Goal: Information Seeking & Learning: Compare options

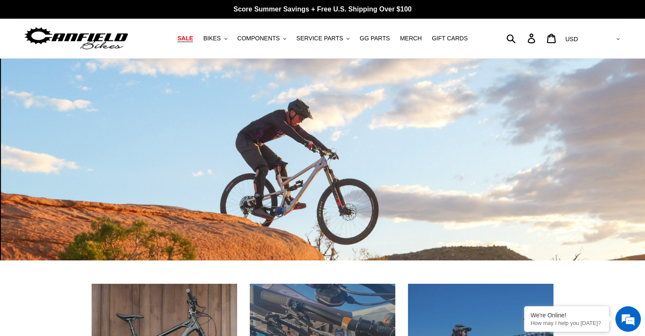
click at [193, 36] on span "SALE" at bounding box center [185, 38] width 16 height 7
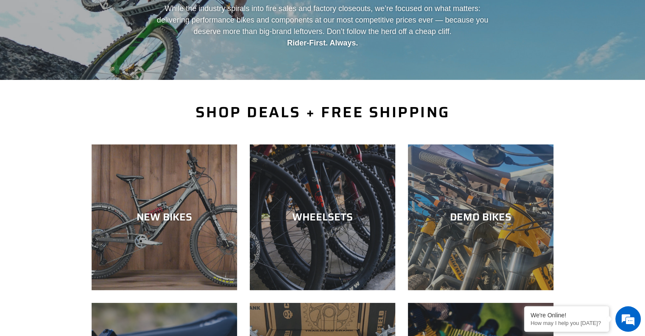
scroll to position [170, 0]
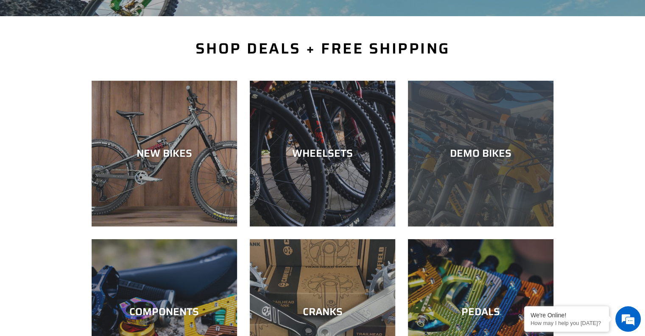
click at [463, 149] on div "DEMO BIKES" at bounding box center [481, 153] width 146 height 12
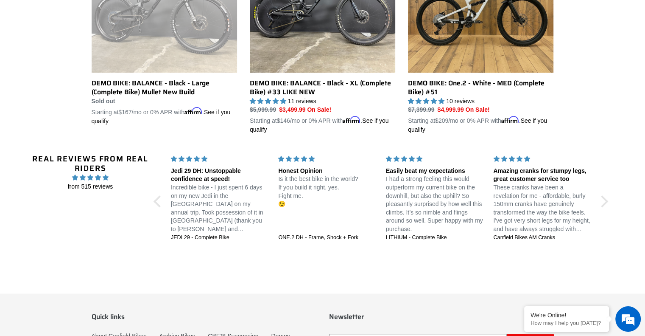
scroll to position [883, 0]
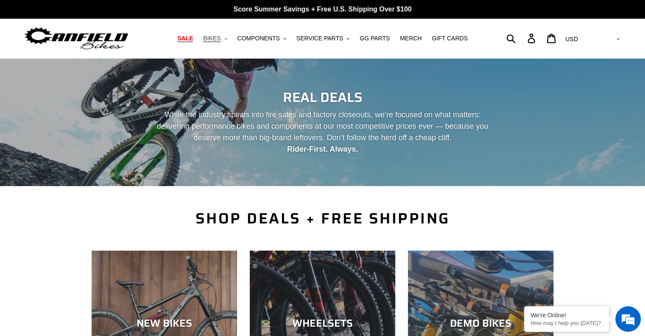
click at [221, 39] on span "BIKES" at bounding box center [211, 38] width 17 height 7
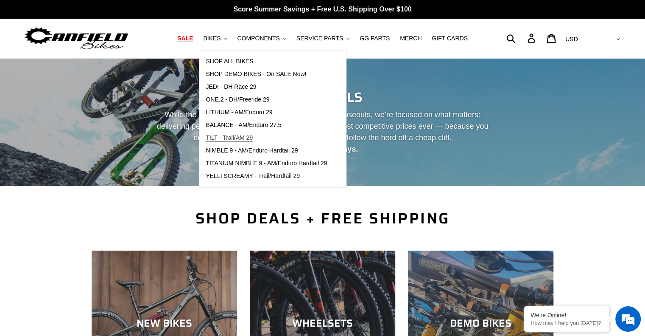
click at [225, 137] on span "TILT - Trail/AM 29" at bounding box center [229, 137] width 47 height 7
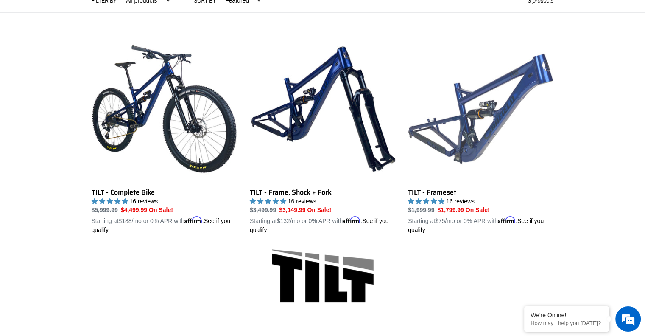
click at [457, 108] on link "TILT - Frameset" at bounding box center [481, 135] width 146 height 199
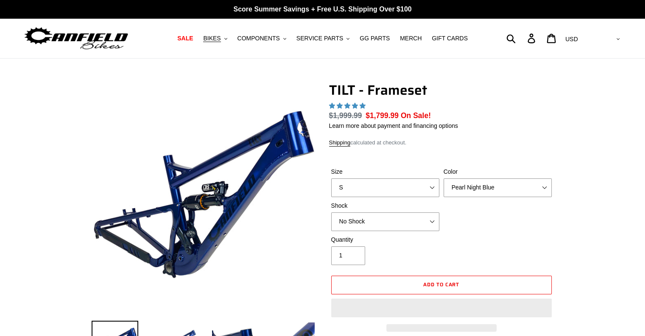
select select "highest-rating"
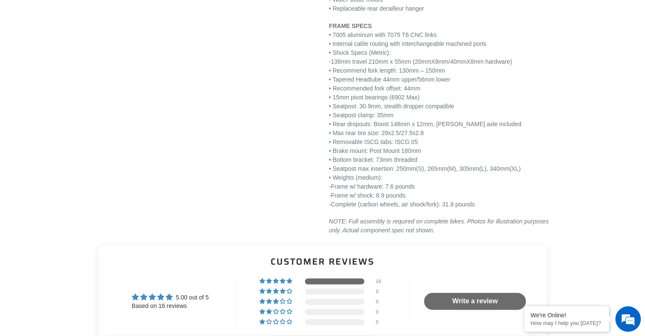
click at [416, 61] on p "FRAME SPECS • 7005 aluminum with 7075 T6 CNC links • Internal cable routing wit…" at bounding box center [441, 115] width 225 height 187
drag, startPoint x: 418, startPoint y: 60, endPoint x: 377, endPoint y: 61, distance: 41.6
click at [377, 61] on p "FRAME SPECS • 7005 aluminum with 7075 T6 CNC links • Internal cable routing wit…" at bounding box center [441, 115] width 225 height 187
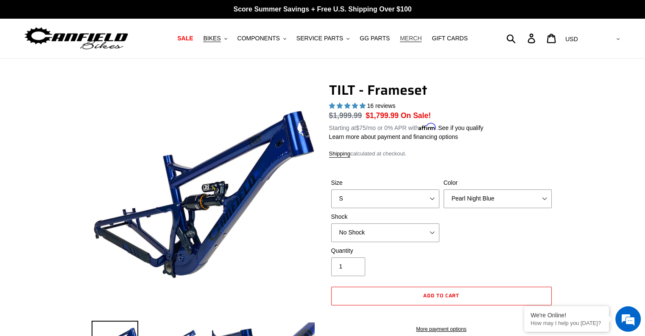
click at [406, 37] on span "MERCH" at bounding box center [411, 38] width 22 height 7
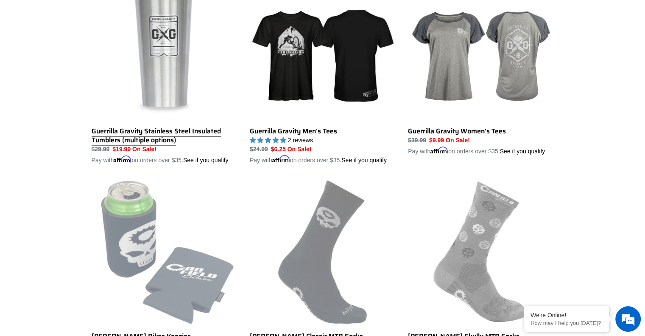
scroll to position [1740, 0]
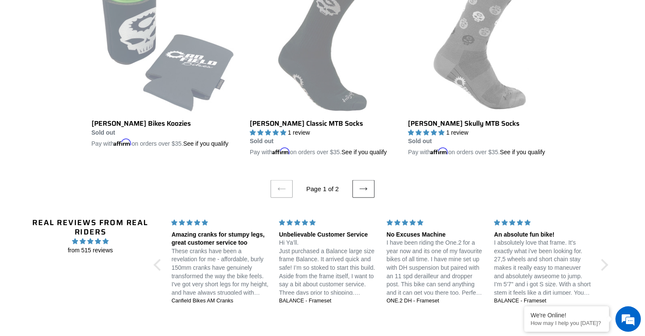
click at [367, 189] on link "Next page" at bounding box center [364, 189] width 22 height 18
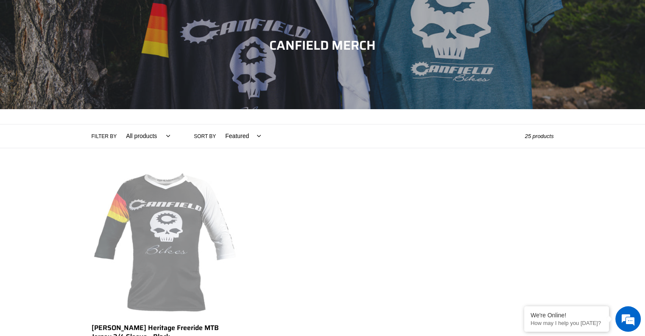
scroll to position [255, 0]
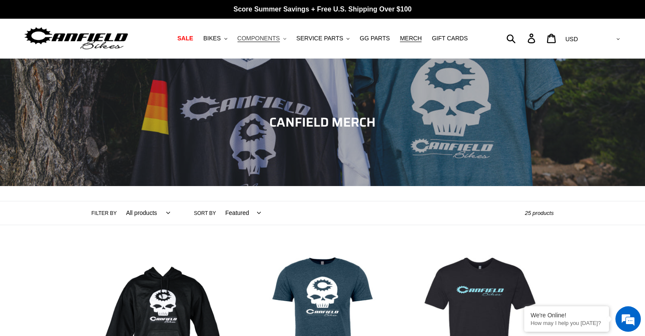
click at [252, 39] on span "COMPONENTS" at bounding box center [259, 38] width 42 height 7
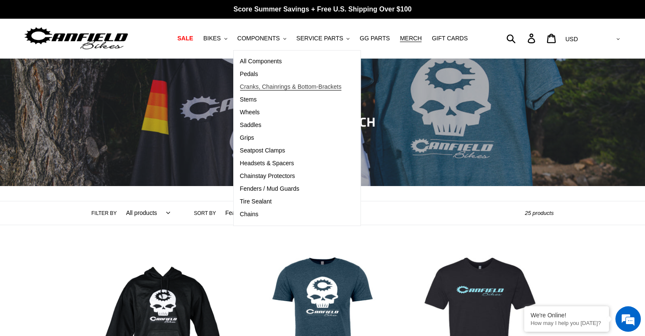
click at [256, 88] on span "Cranks, Chainrings & Bottom-Brackets" at bounding box center [291, 86] width 102 height 7
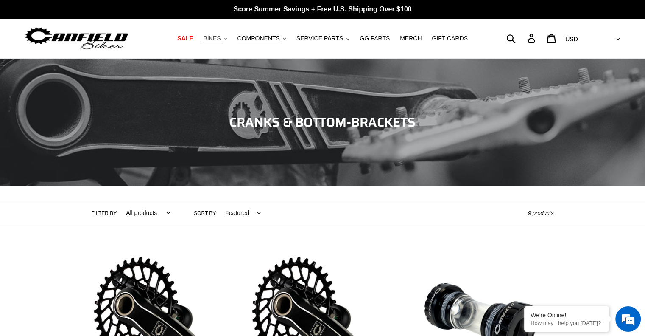
click at [220, 39] on span "BIKES" at bounding box center [211, 38] width 17 height 7
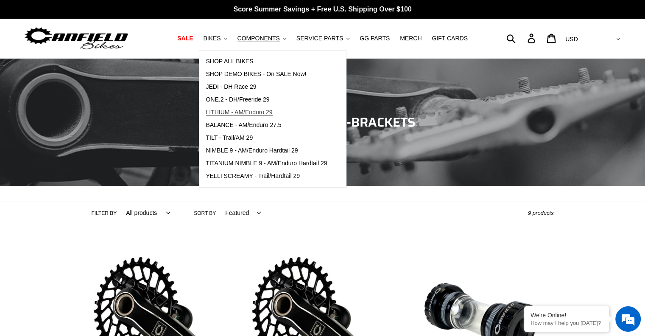
click at [229, 109] on span "LITHIUM - AM/Enduro 29" at bounding box center [239, 112] width 67 height 7
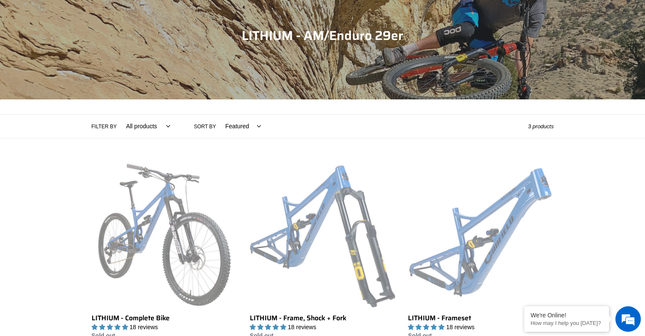
scroll to position [170, 0]
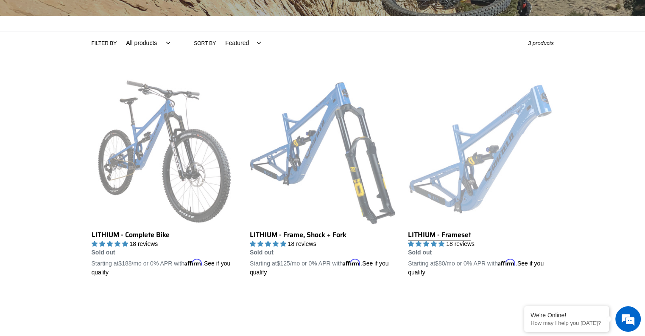
click at [456, 154] on link "LITHIUM - Frameset" at bounding box center [481, 178] width 146 height 199
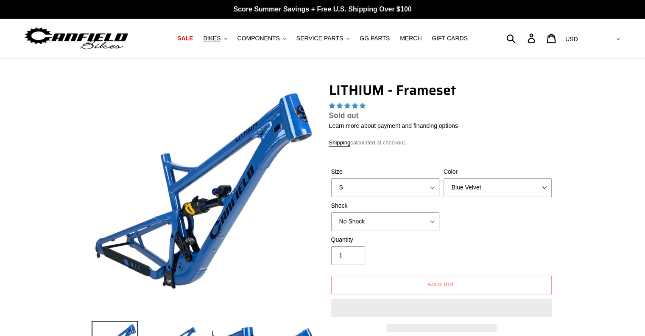
select select "highest-rating"
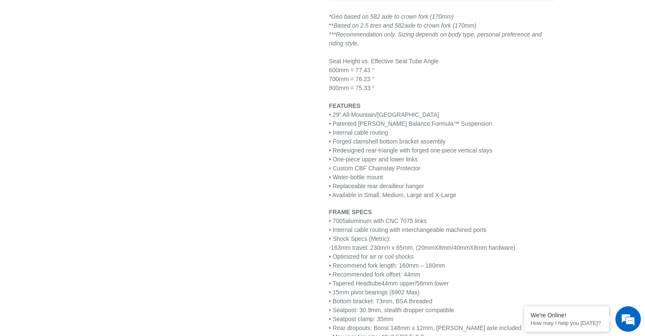
scroll to position [934, 0]
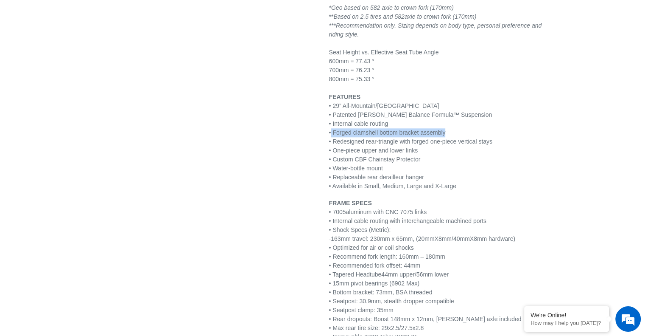
drag, startPoint x: 346, startPoint y: 122, endPoint x: 484, endPoint y: 123, distance: 137.9
click at [477, 123] on p "FEATURES • 29” All-Mountain/Enduro • Patented Canfield Balance Formula™ Suspens…" at bounding box center [441, 142] width 225 height 98
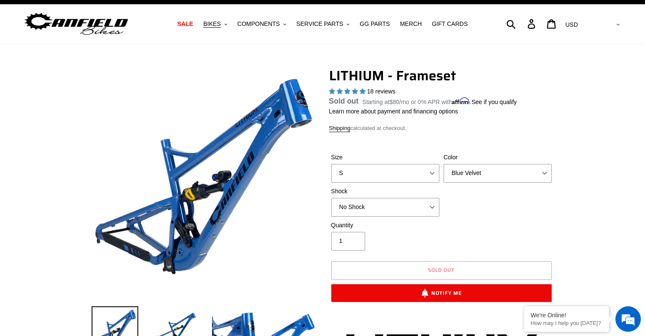
scroll to position [0, 0]
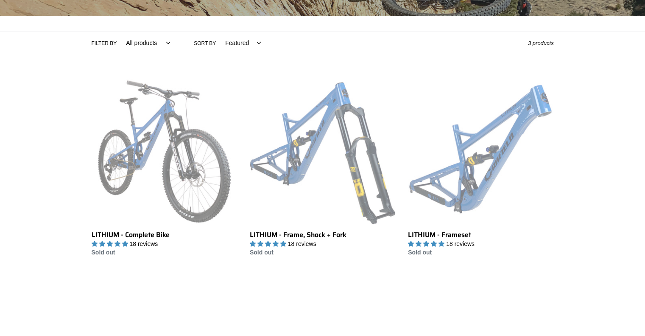
click at [76, 142] on div "LITHIUM - Complete Bike LITHIUM - Complete Bike 18 reviews Regular price Sold o…" at bounding box center [322, 168] width 509 height 179
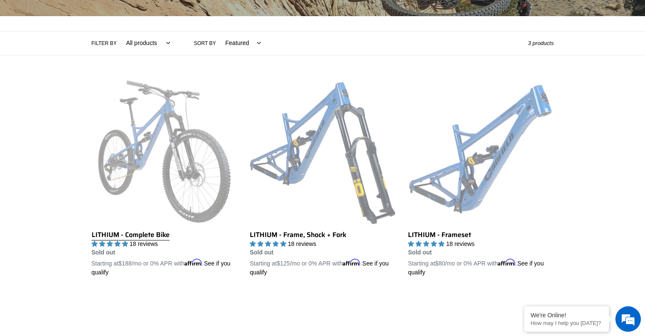
click at [154, 142] on link "LITHIUM - Complete Bike" at bounding box center [165, 178] width 146 height 199
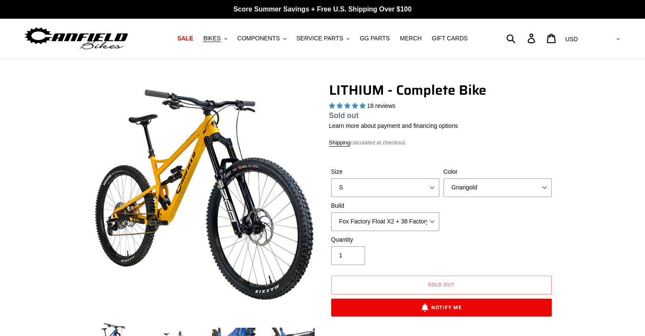
select select "highest-rating"
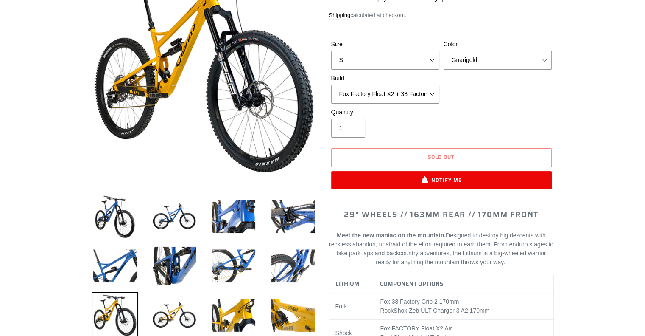
scroll to position [127, 0]
click at [409, 99] on select "Fox Factory Float X2 + 38 Factory Grip 2 170 + SRAM GX Fox Factory Float X2 + 3…" at bounding box center [385, 94] width 108 height 19
click at [331, 85] on select "Fox Factory Float X2 + 38 Factory Grip 2 170 + SRAM GX Fox Factory Float X2 + 3…" at bounding box center [385, 94] width 108 height 19
click at [533, 103] on div "Size S M L XL Color Gnarigold Blue Velvet Stealth Black Build Fox Factory Float…" at bounding box center [441, 74] width 225 height 68
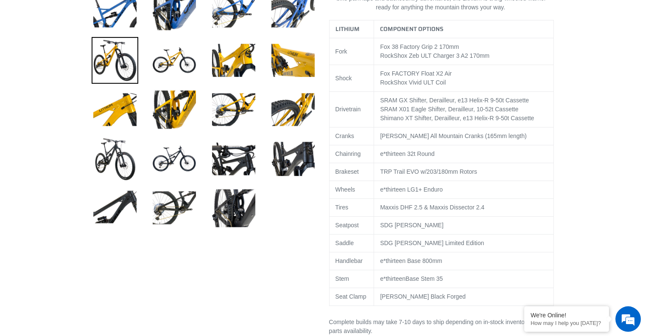
scroll to position [0, 0]
